Goal: Task Accomplishment & Management: Use online tool/utility

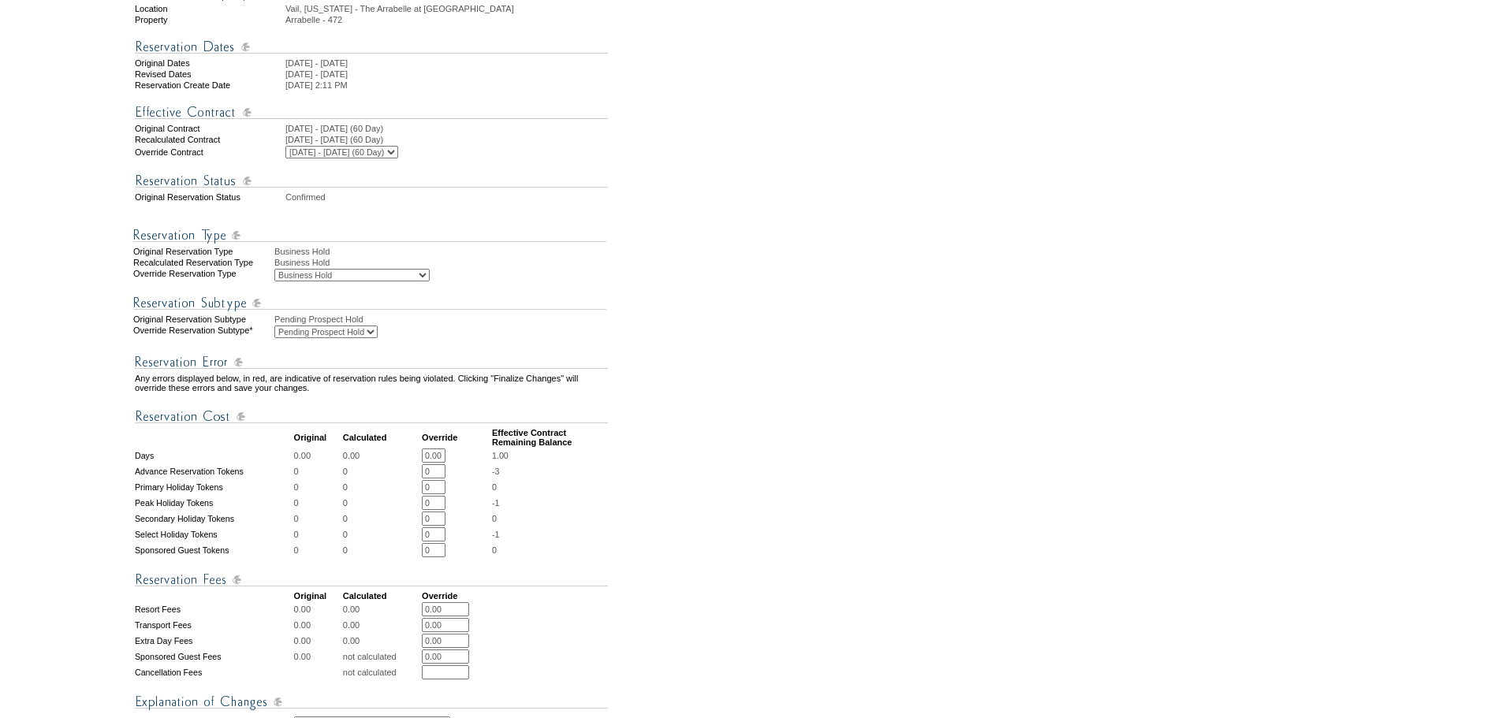
scroll to position [237, 0]
click at [374, 337] on select "Business Hold Pending Prospect Hold" at bounding box center [325, 331] width 103 height 13
select select "PropMaintBusinessHold-BusinessHold"
click at [274, 337] on select "Business Hold Pending Prospect Hold" at bounding box center [325, 331] width 103 height 13
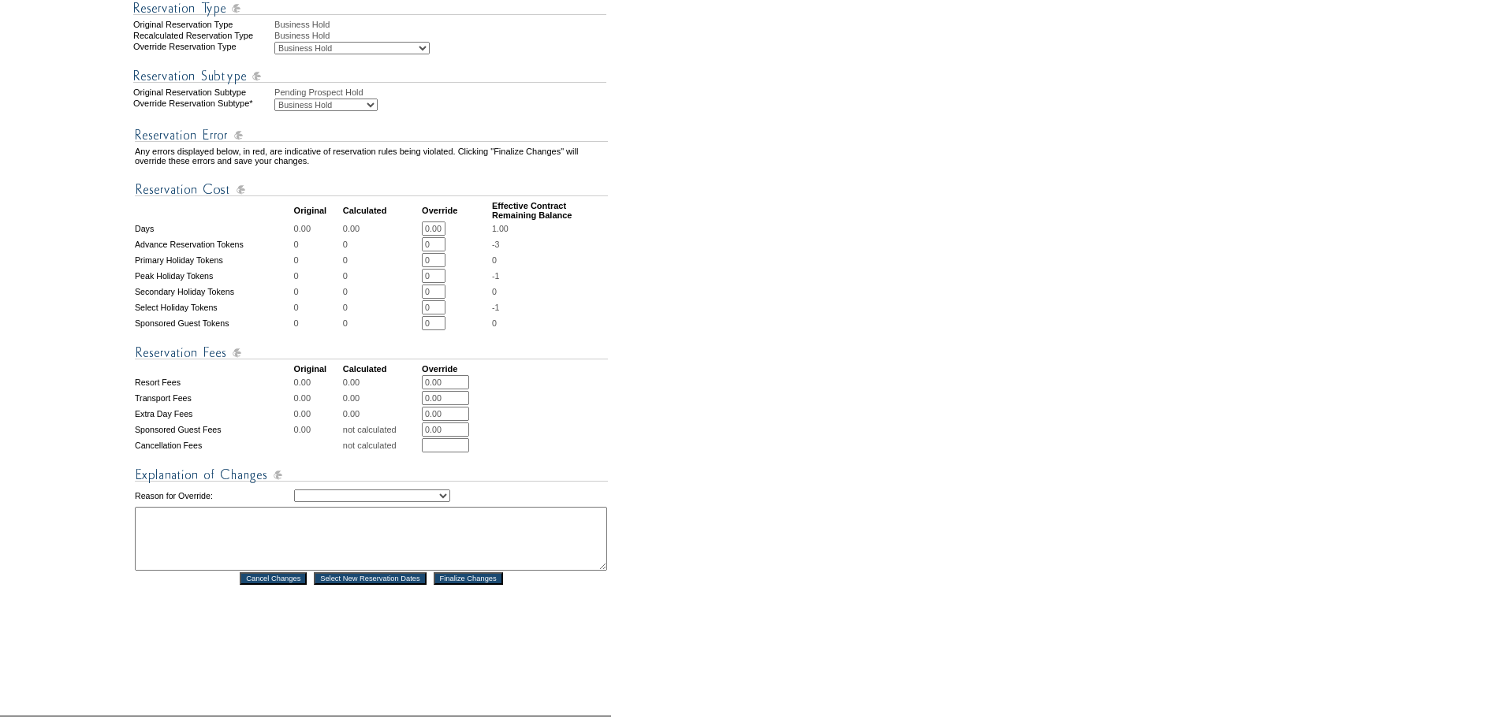
scroll to position [611, 0]
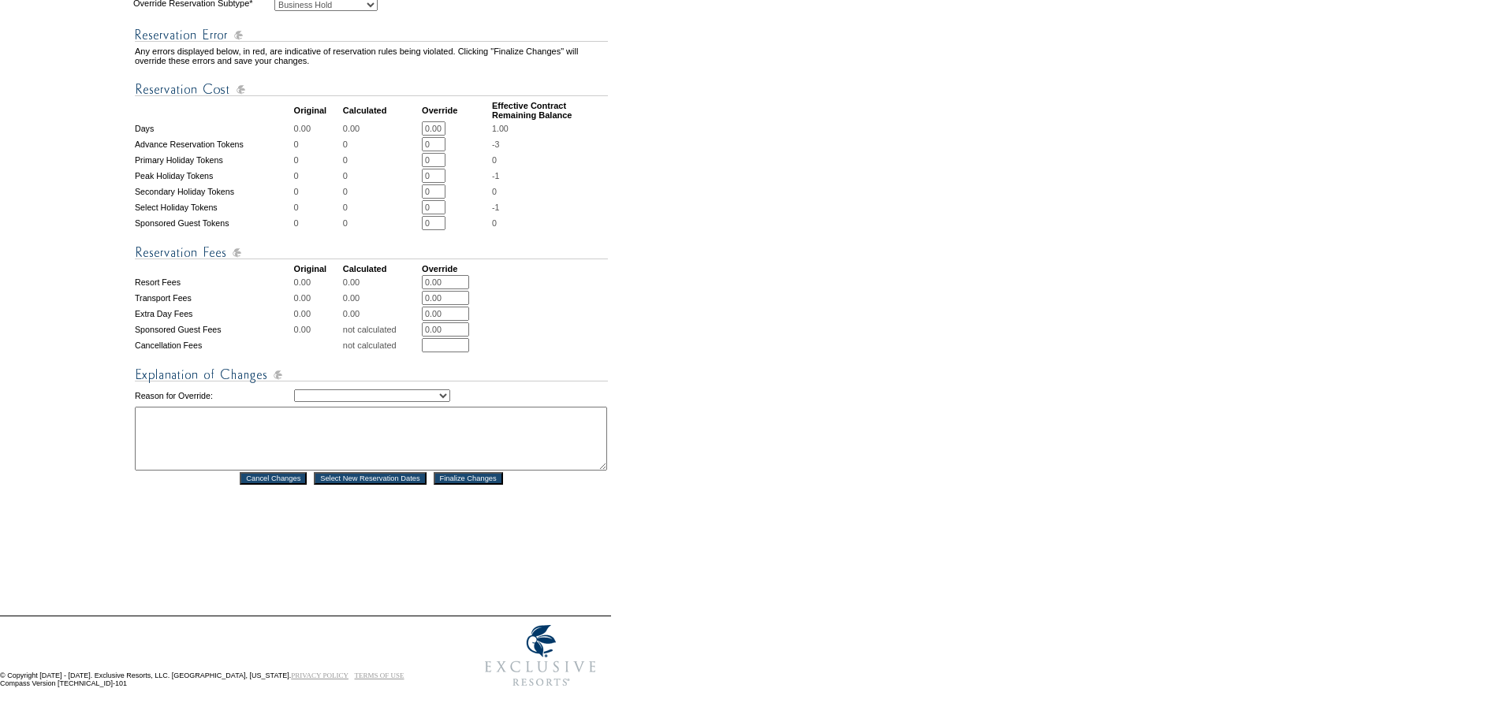
click at [377, 389] on select "Creating Continuous Stay Days Rebooked After Cancellation Editing Occupant Expe…" at bounding box center [372, 395] width 156 height 13
select select "1039"
click at [294, 389] on select "Creating Continuous Stay Days Rebooked After Cancellation Editing Occupant Expe…" at bounding box center [372, 395] width 156 height 13
click at [270, 410] on textarea at bounding box center [371, 439] width 472 height 64
type textarea "tw"
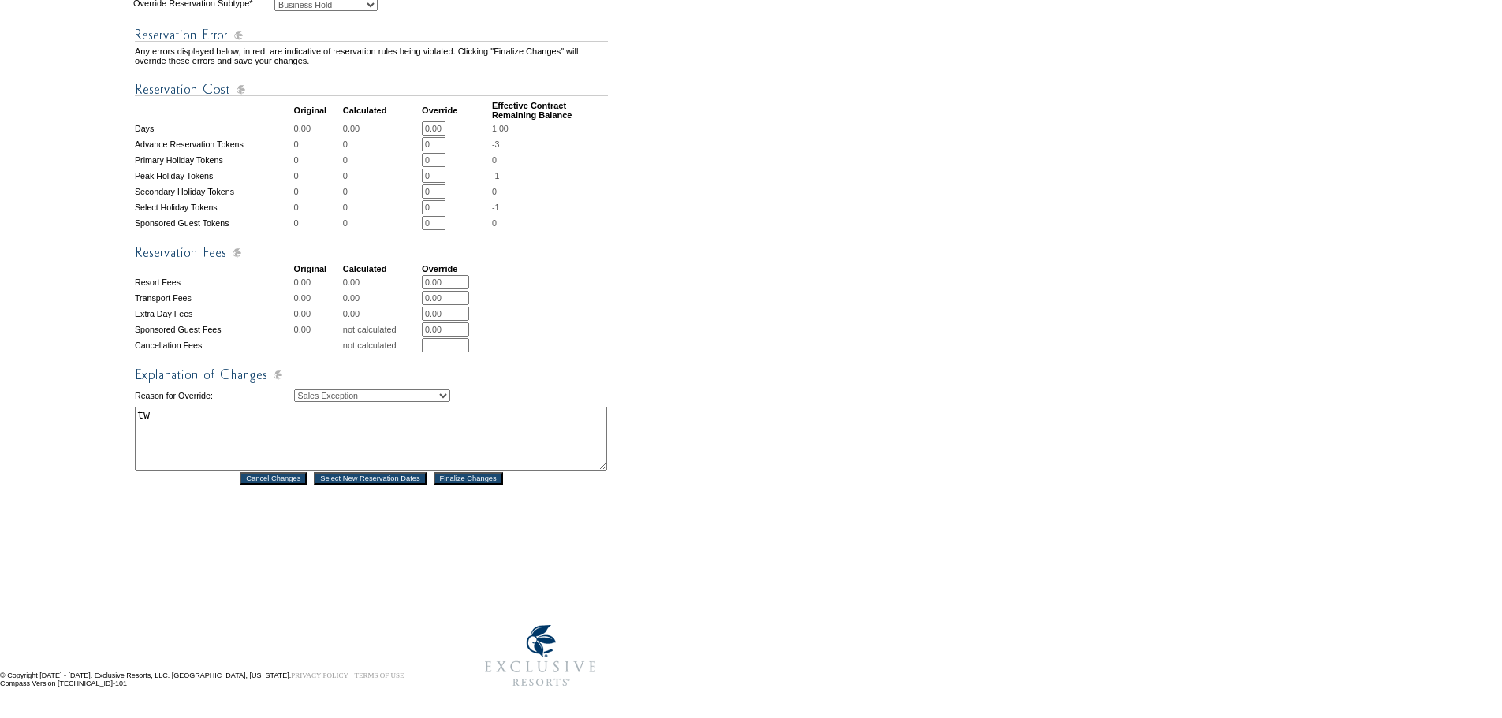
click at [453, 472] on input "Finalize Changes" at bounding box center [468, 478] width 69 height 13
